Goal: Find contact information: Find contact information

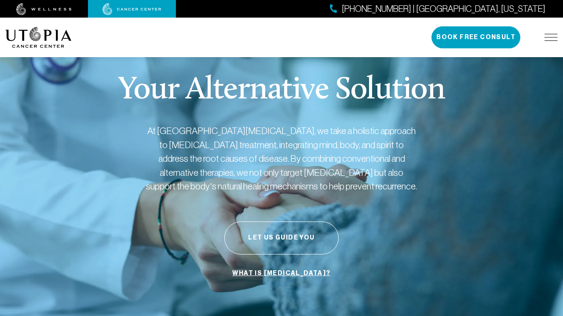
click at [553, 42] on div "(727) 888-4318 | Tampa, Florida Book Free Consult" at bounding box center [494, 37] width 126 height 22
click at [551, 39] on img at bounding box center [550, 37] width 13 height 7
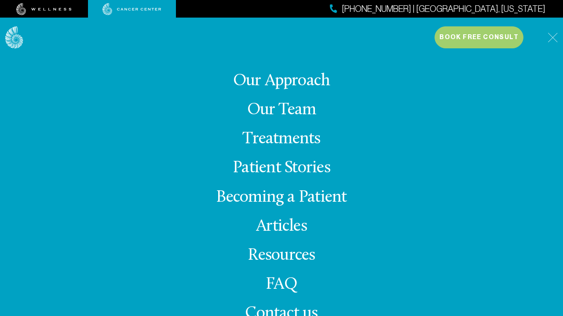
click at [552, 39] on img at bounding box center [552, 38] width 10 height 10
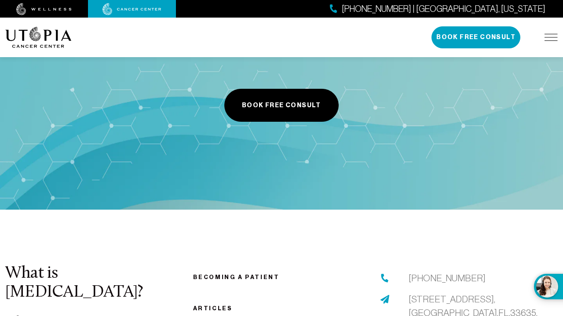
scroll to position [3206, 0]
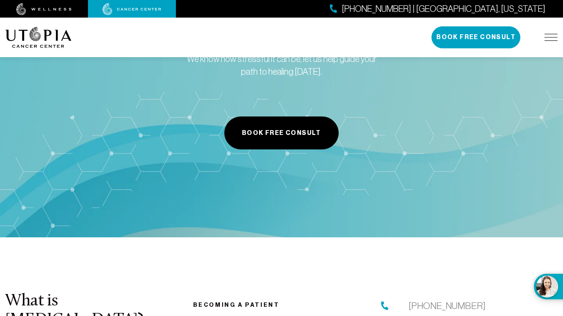
click at [528, 11] on span "[PHONE_NUMBER] | [GEOGRAPHIC_DATA], [US_STATE]" at bounding box center [444, 9] width 204 height 13
click at [553, 38] on img at bounding box center [550, 37] width 13 height 7
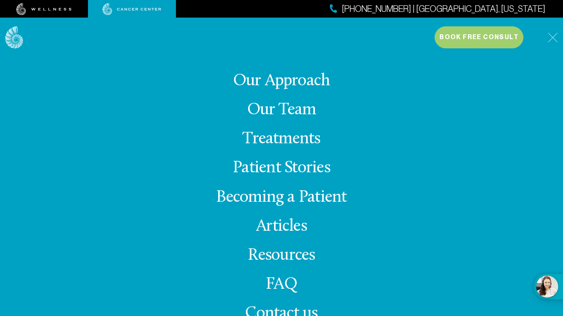
scroll to position [22, 0]
click at [262, 311] on span "Contact us" at bounding box center [281, 313] width 73 height 17
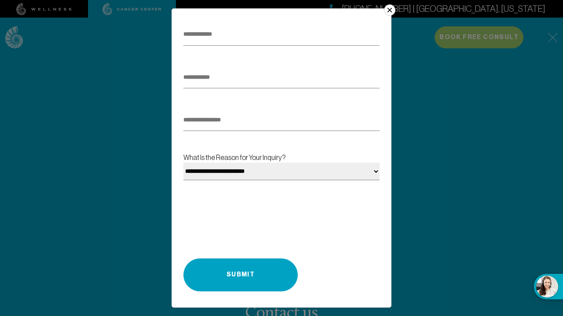
scroll to position [3544, 0]
click at [389, 11] on button "×" at bounding box center [389, 9] width 11 height 11
